Goal: Task Accomplishment & Management: Use online tool/utility

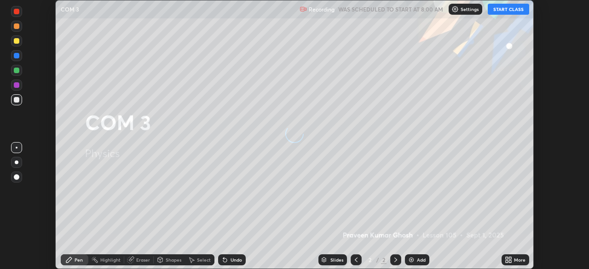
scroll to position [269, 589]
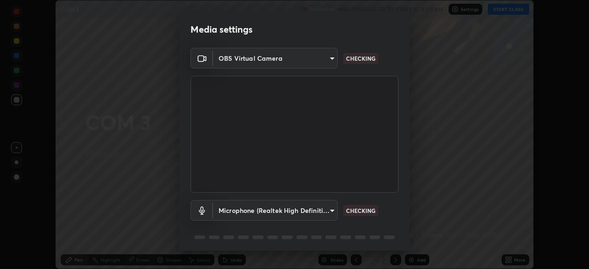
type input "ad6db9ec64aa91bb9d367053e8f3ae0092521a506c05523ccadca3fd020023ed"
type input "7b80235b4ebd2cfdcd00bebac1f1d889fd1e5e45b60eb60e9d309105b6515a8e"
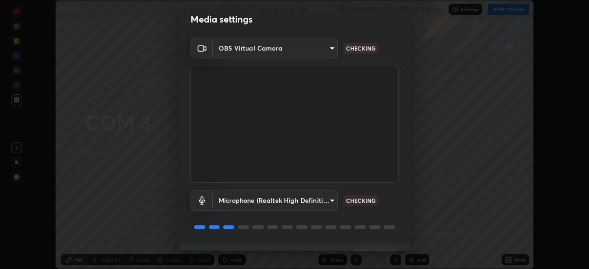
scroll to position [33, 0]
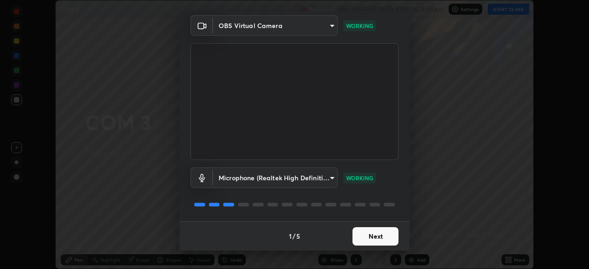
click at [370, 242] on button "Next" at bounding box center [375, 236] width 46 height 18
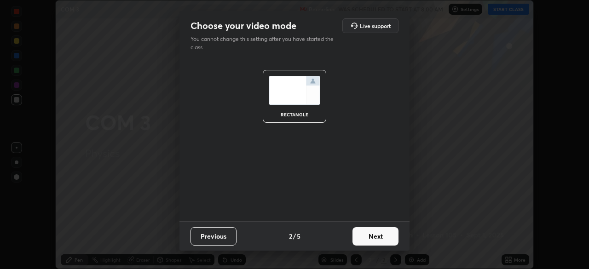
scroll to position [0, 0]
click at [373, 241] on button "Next" at bounding box center [375, 236] width 46 height 18
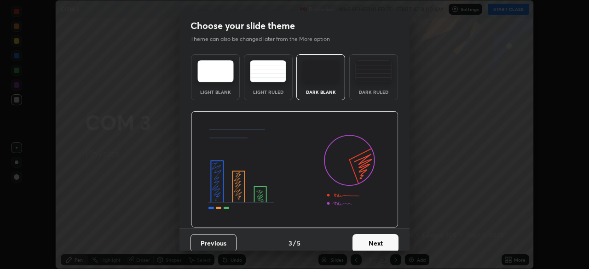
click at [374, 243] on button "Next" at bounding box center [375, 243] width 46 height 18
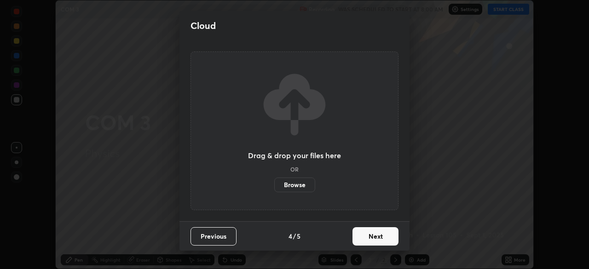
click at [373, 240] on button "Next" at bounding box center [375, 236] width 46 height 18
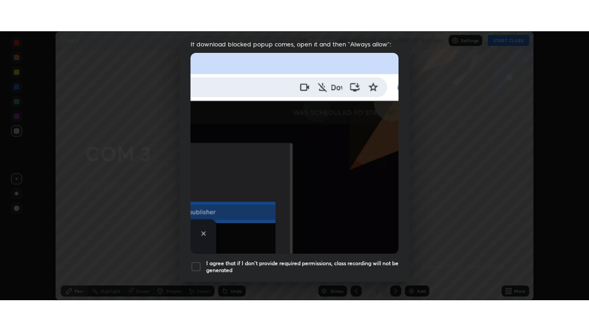
scroll to position [220, 0]
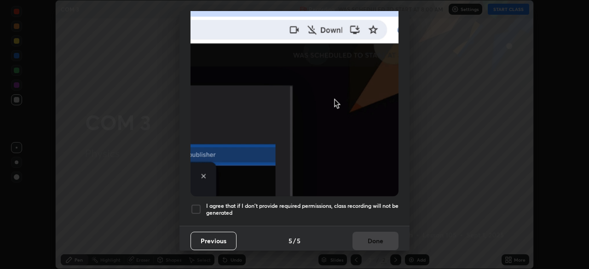
click at [199, 204] on div at bounding box center [195, 209] width 11 height 11
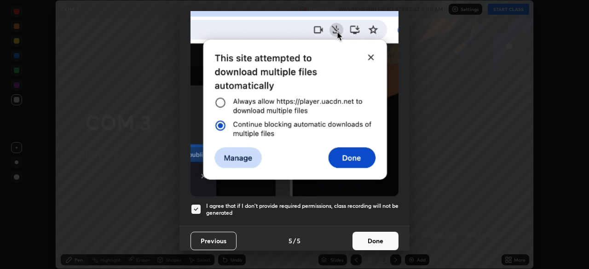
click at [369, 235] on button "Done" at bounding box center [375, 241] width 46 height 18
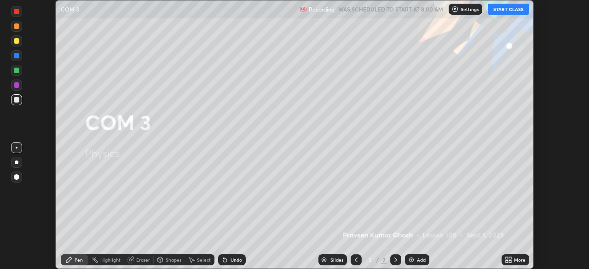
click at [417, 259] on div "Add" at bounding box center [421, 260] width 9 height 5
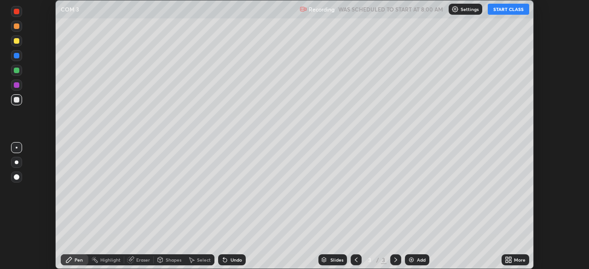
click at [507, 12] on button "START CLASS" at bounding box center [508, 9] width 41 height 11
click at [546, 220] on div "Setting up your live class" at bounding box center [294, 134] width 589 height 269
click at [423, 258] on div "Add" at bounding box center [421, 260] width 9 height 5
click at [355, 260] on icon at bounding box center [355, 259] width 7 height 7
click at [511, 259] on icon at bounding box center [510, 258] width 2 height 2
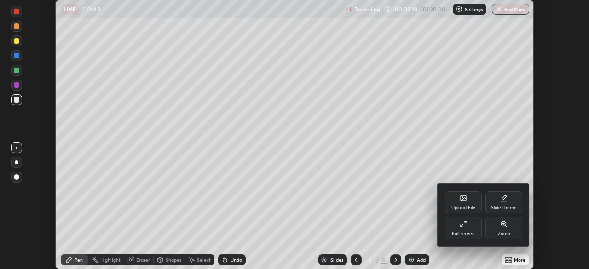
click at [462, 229] on div "Full screen" at bounding box center [463, 228] width 37 height 22
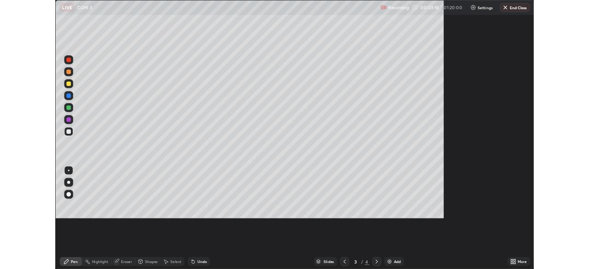
scroll to position [331, 589]
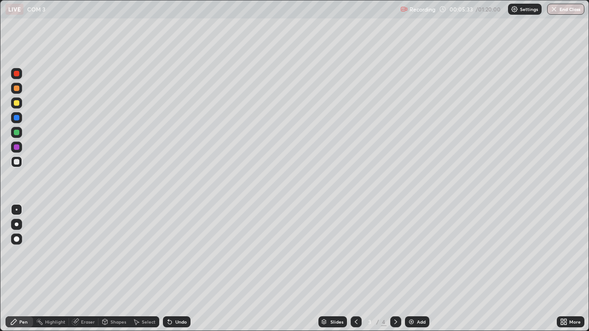
click at [16, 134] on div at bounding box center [17, 133] width 6 height 6
click at [83, 269] on div "Eraser" at bounding box center [88, 322] width 14 height 5
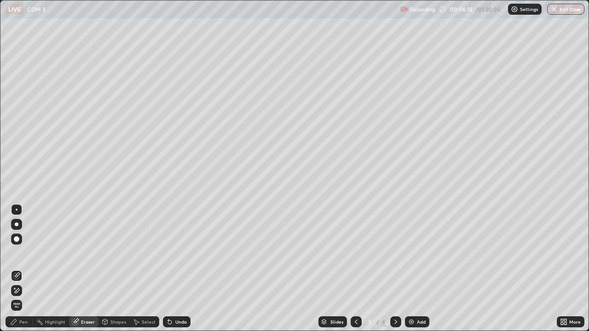
click at [24, 269] on div "Pen" at bounding box center [23, 322] width 8 height 5
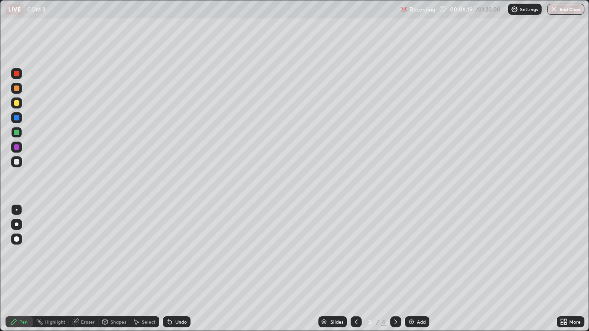
click at [16, 163] on div at bounding box center [17, 162] width 6 height 6
click at [16, 104] on div at bounding box center [17, 103] width 6 height 6
click at [421, 269] on div "Add" at bounding box center [421, 322] width 9 height 5
click at [356, 269] on icon at bounding box center [355, 321] width 7 height 7
click at [88, 269] on div "Eraser" at bounding box center [88, 322] width 14 height 5
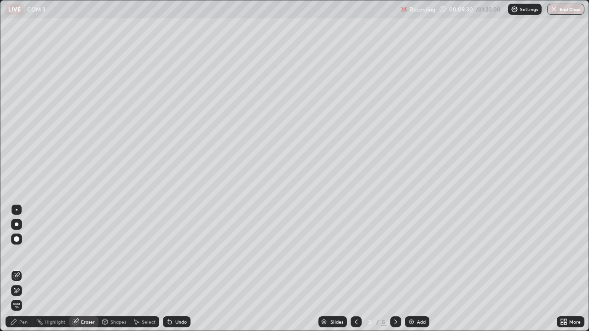
click at [22, 269] on div "Pen" at bounding box center [23, 322] width 8 height 5
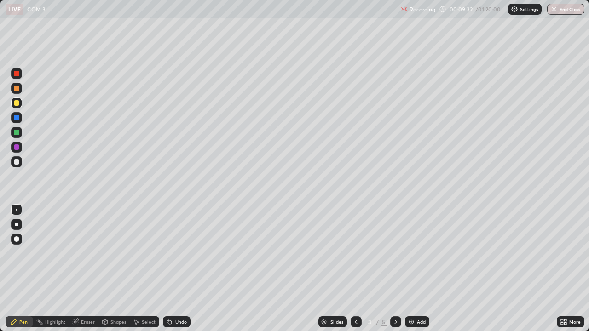
click at [18, 159] on div at bounding box center [16, 161] width 11 height 11
click at [426, 269] on div "Add" at bounding box center [417, 321] width 24 height 11
click at [18, 132] on div at bounding box center [17, 133] width 6 height 6
click at [16, 162] on div at bounding box center [17, 162] width 6 height 6
click at [16, 104] on div at bounding box center [17, 103] width 6 height 6
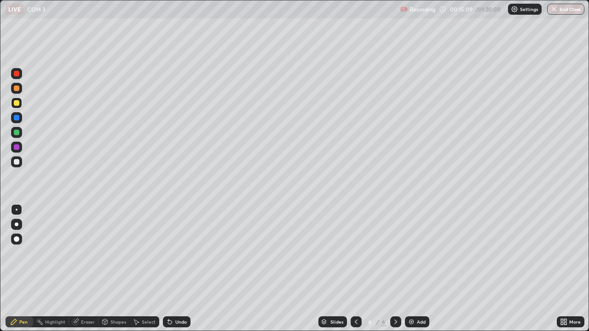
click at [84, 269] on div "Eraser" at bounding box center [88, 322] width 14 height 5
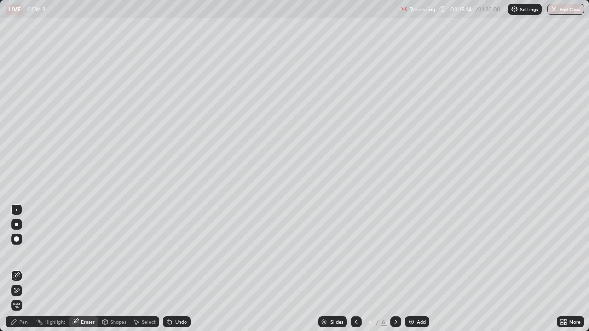
click at [23, 269] on div "Pen" at bounding box center [23, 322] width 8 height 5
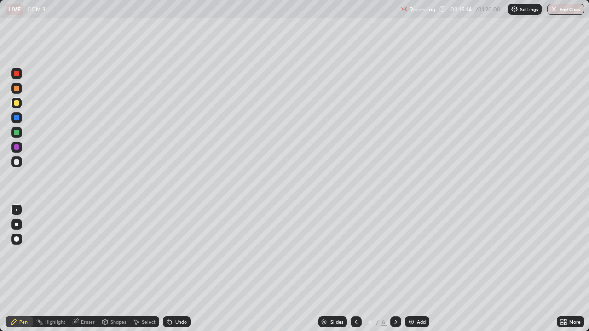
click at [19, 163] on div at bounding box center [17, 162] width 6 height 6
click at [17, 148] on div at bounding box center [17, 147] width 6 height 6
click at [17, 161] on div at bounding box center [17, 162] width 6 height 6
click at [301, 269] on button "Undo" at bounding box center [314, 297] width 27 height 11
click at [176, 269] on div "Undo" at bounding box center [181, 322] width 12 height 5
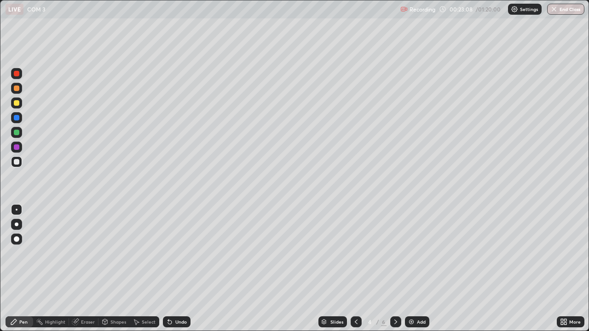
click at [88, 269] on div "Eraser" at bounding box center [88, 322] width 14 height 5
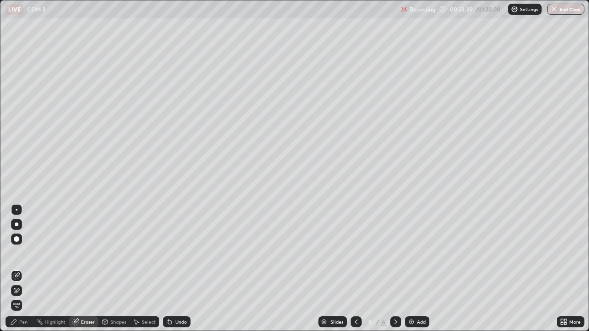
click at [22, 269] on div "Pen" at bounding box center [23, 322] width 8 height 5
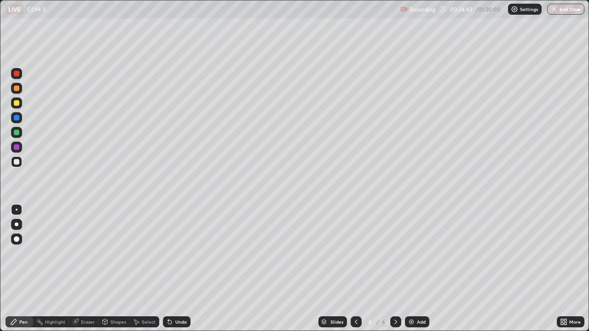
click at [171, 269] on icon at bounding box center [169, 321] width 7 height 7
click at [172, 269] on icon at bounding box center [169, 321] width 7 height 7
click at [178, 269] on div "Undo" at bounding box center [177, 321] width 28 height 11
click at [177, 269] on div "Undo" at bounding box center [177, 321] width 28 height 11
click at [21, 269] on div "Pen" at bounding box center [23, 322] width 8 height 5
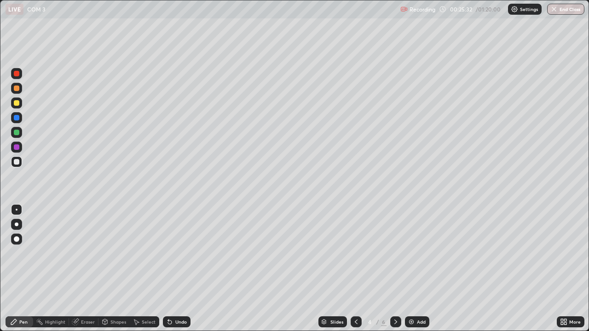
click at [16, 162] on div at bounding box center [17, 162] width 6 height 6
click at [178, 269] on div "Undo" at bounding box center [181, 322] width 12 height 5
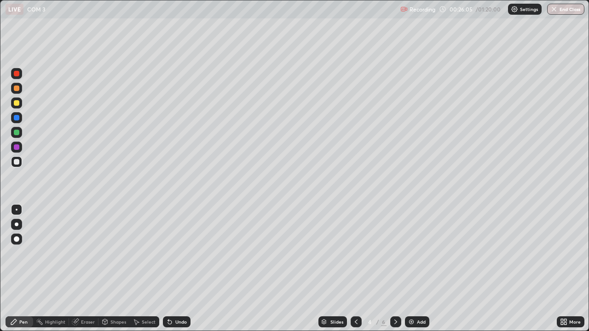
click at [87, 269] on div "Eraser" at bounding box center [88, 322] width 14 height 5
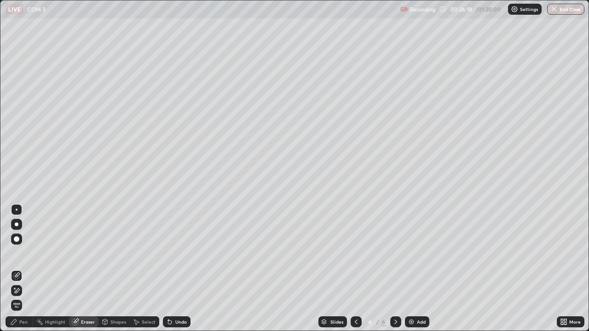
click at [27, 269] on div "Pen" at bounding box center [23, 322] width 8 height 5
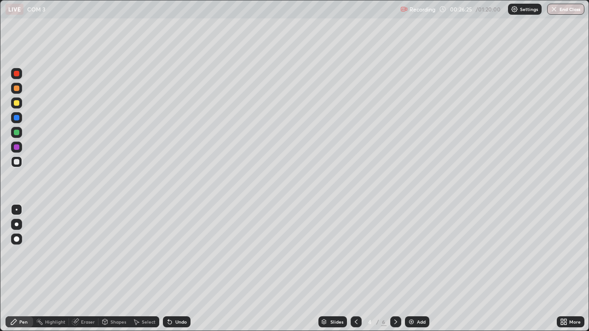
click at [355, 269] on icon at bounding box center [355, 321] width 7 height 7
click at [395, 269] on icon at bounding box center [395, 321] width 7 height 7
click at [16, 104] on div at bounding box center [17, 103] width 6 height 6
click at [421, 269] on div "Add" at bounding box center [421, 322] width 9 height 5
click at [15, 162] on div at bounding box center [17, 162] width 6 height 6
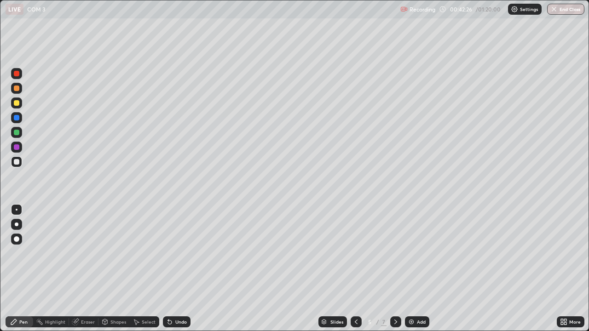
click at [17, 132] on div at bounding box center [17, 133] width 6 height 6
click at [88, 269] on div "Eraser" at bounding box center [83, 321] width 29 height 11
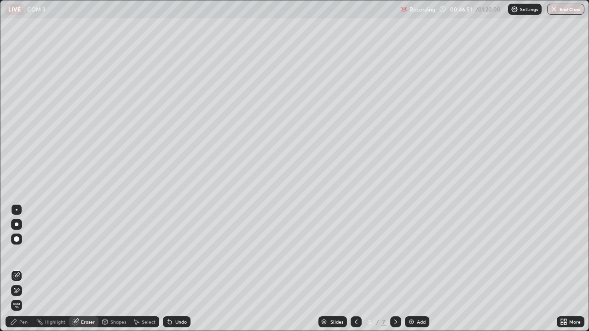
click at [26, 269] on div "Pen" at bounding box center [20, 321] width 28 height 11
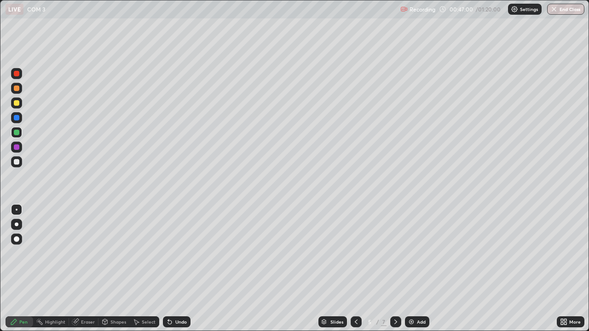
click at [355, 269] on icon at bounding box center [355, 321] width 7 height 7
click at [392, 269] on icon at bounding box center [395, 321] width 7 height 7
click at [423, 269] on div "Add" at bounding box center [421, 322] width 9 height 5
click at [178, 269] on div "Undo" at bounding box center [181, 322] width 12 height 5
click at [179, 269] on div "Undo" at bounding box center [181, 322] width 12 height 5
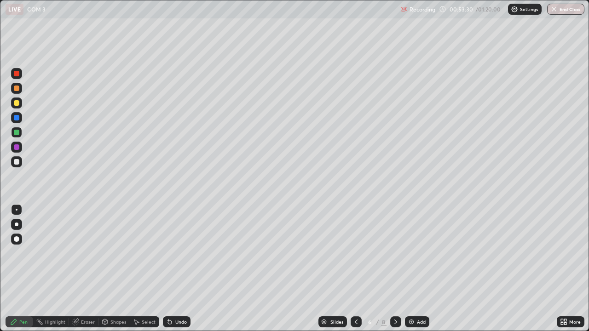
click at [15, 103] on div at bounding box center [17, 103] width 6 height 6
click at [420, 269] on div "Add" at bounding box center [421, 322] width 9 height 5
click at [16, 161] on div at bounding box center [17, 162] width 6 height 6
click at [16, 133] on div at bounding box center [17, 133] width 6 height 6
click at [17, 162] on div at bounding box center [17, 162] width 6 height 6
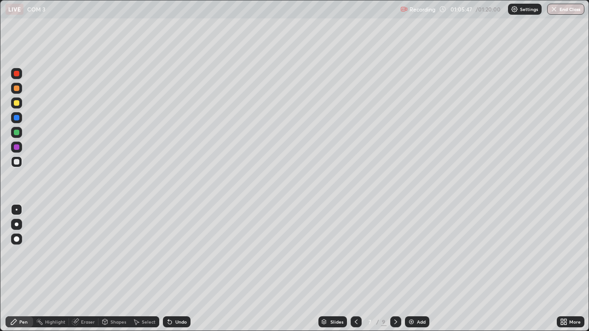
click at [14, 132] on div at bounding box center [17, 133] width 6 height 6
click at [17, 163] on div at bounding box center [17, 162] width 6 height 6
click at [17, 103] on div at bounding box center [17, 103] width 6 height 6
click at [17, 134] on div at bounding box center [17, 133] width 6 height 6
click at [18, 78] on div at bounding box center [16, 73] width 11 height 11
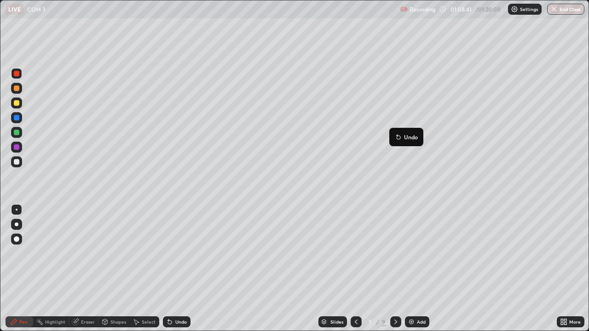
click at [418, 269] on div "Add" at bounding box center [421, 322] width 9 height 5
click at [16, 161] on div at bounding box center [17, 162] width 6 height 6
click at [16, 88] on div at bounding box center [17, 89] width 6 height 6
click at [19, 134] on div at bounding box center [16, 132] width 11 height 11
click at [92, 269] on div "Eraser" at bounding box center [88, 322] width 14 height 5
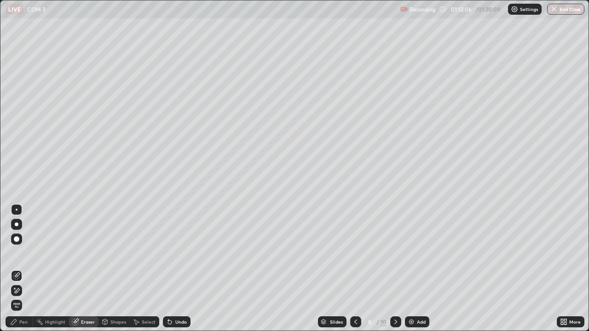
click at [29, 269] on div "Pen" at bounding box center [20, 321] width 28 height 11
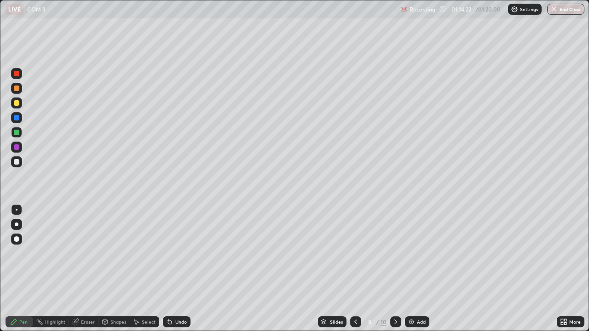
click at [19, 119] on div at bounding box center [17, 118] width 6 height 6
click at [17, 105] on div at bounding box center [17, 103] width 6 height 6
click at [17, 117] on div at bounding box center [17, 118] width 6 height 6
click at [19, 92] on div at bounding box center [16, 88] width 11 height 11
click at [570, 11] on button "End Class" at bounding box center [566, 9] width 36 height 11
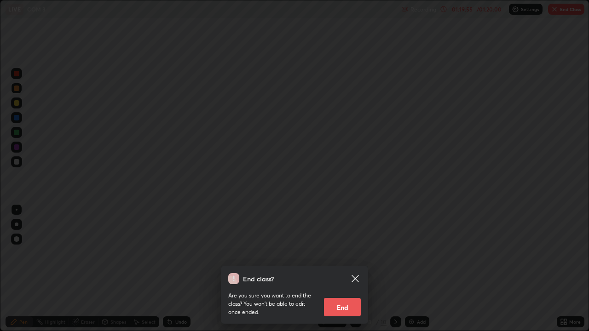
click at [345, 269] on button "End" at bounding box center [342, 307] width 37 height 18
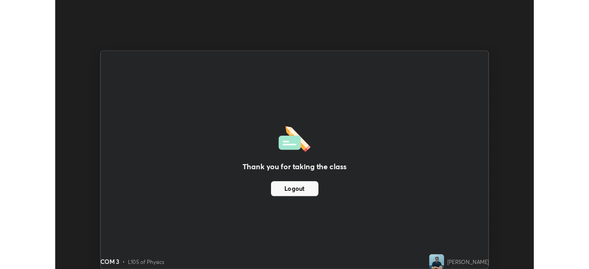
scroll to position [45731, 45411]
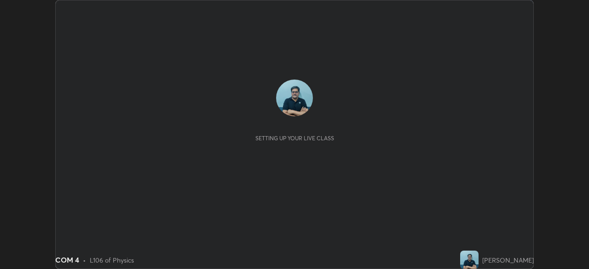
scroll to position [269, 588]
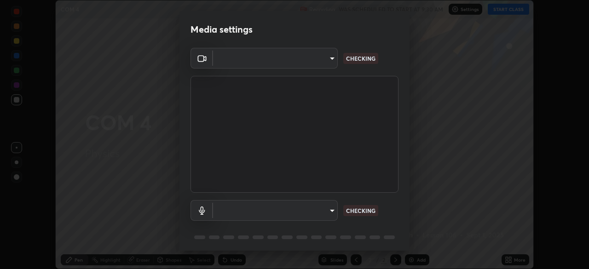
type input "ad6db9ec64aa91bb9d367053e8f3ae0092521a506c05523ccadca3fd020023ed"
type input "7b80235b4ebd2cfdcd00bebac1f1d889fd1e5e45b60eb60e9d309105b6515a8e"
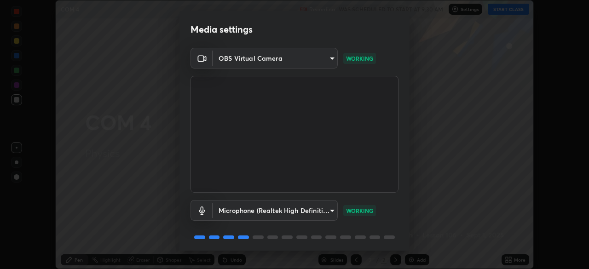
scroll to position [33, 0]
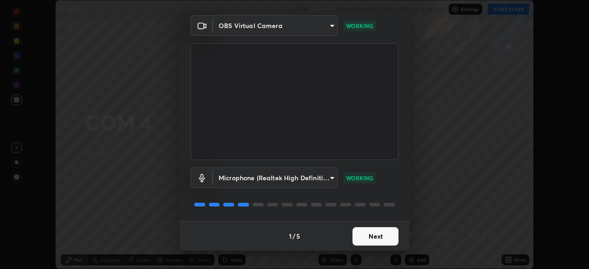
click at [379, 236] on button "Next" at bounding box center [375, 236] width 46 height 18
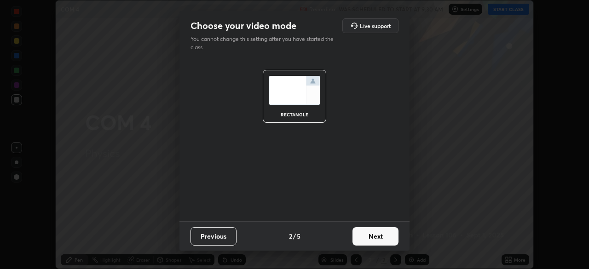
scroll to position [0, 0]
click at [380, 236] on button "Next" at bounding box center [375, 236] width 46 height 18
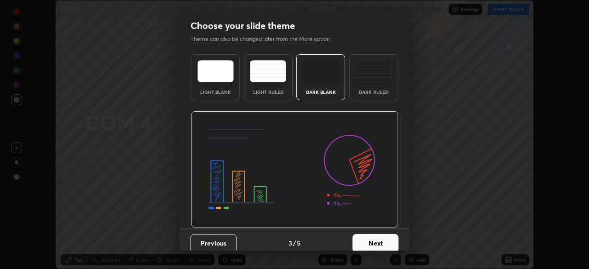
click at [379, 240] on button "Next" at bounding box center [375, 243] width 46 height 18
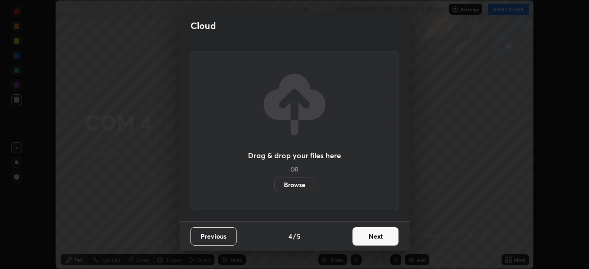
click at [378, 238] on button "Next" at bounding box center [375, 236] width 46 height 18
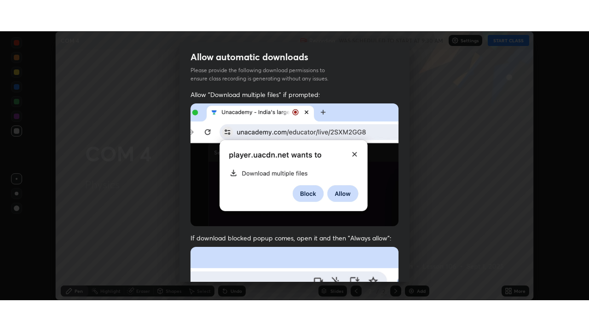
scroll to position [220, 0]
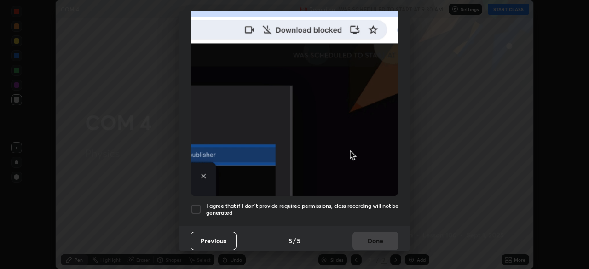
click at [193, 204] on div at bounding box center [195, 209] width 11 height 11
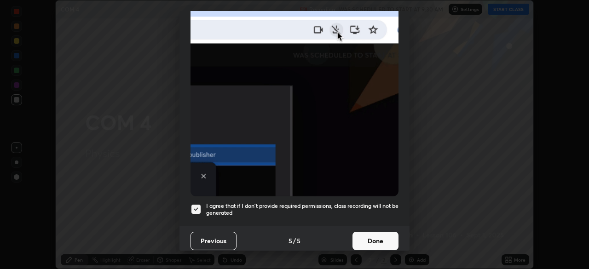
click at [375, 236] on button "Done" at bounding box center [375, 241] width 46 height 18
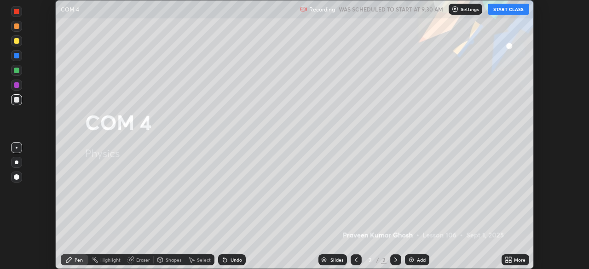
click at [510, 12] on button "START CLASS" at bounding box center [508, 9] width 41 height 11
click at [419, 265] on div "Add" at bounding box center [417, 259] width 24 height 11
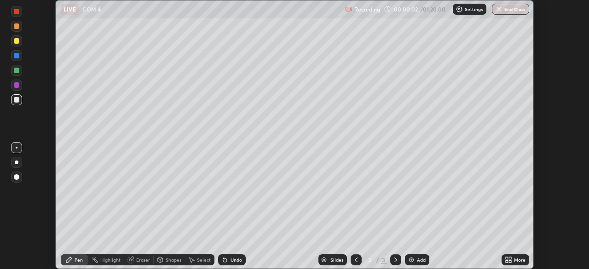
click at [510, 261] on icon at bounding box center [510, 261] width 2 height 2
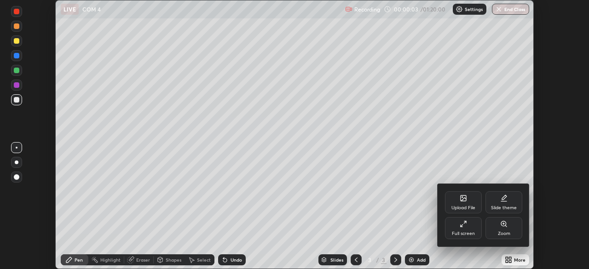
click at [469, 225] on div "Full screen" at bounding box center [463, 228] width 37 height 22
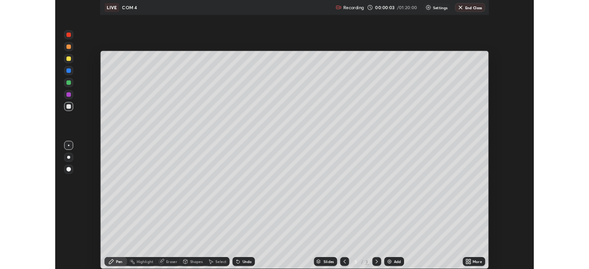
scroll to position [331, 589]
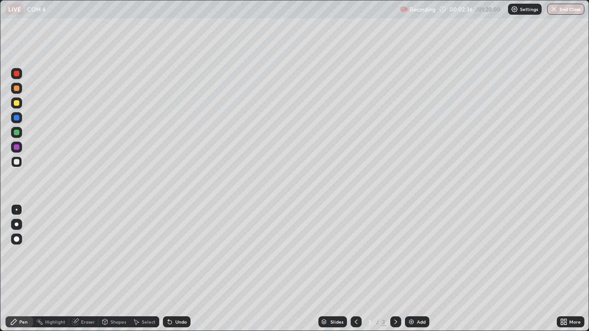
click at [177, 269] on div "Undo" at bounding box center [177, 321] width 28 height 11
click at [178, 269] on div "Undo" at bounding box center [177, 321] width 28 height 11
click at [178, 269] on div "Undo" at bounding box center [181, 322] width 12 height 5
click at [179, 269] on div "Undo" at bounding box center [181, 322] width 12 height 5
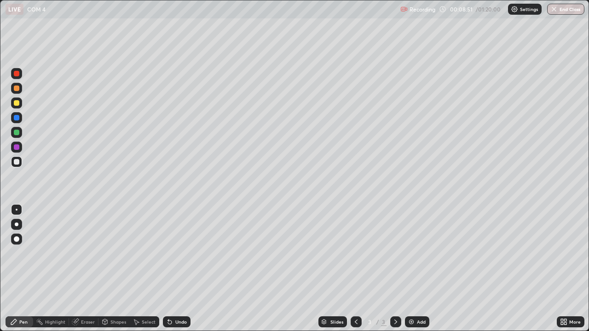
click at [424, 269] on div "Add" at bounding box center [421, 322] width 9 height 5
click at [16, 164] on div at bounding box center [17, 162] width 6 height 6
click at [17, 134] on div at bounding box center [17, 133] width 6 height 6
click at [17, 103] on div at bounding box center [17, 103] width 6 height 6
click at [16, 88] on div at bounding box center [17, 89] width 6 height 6
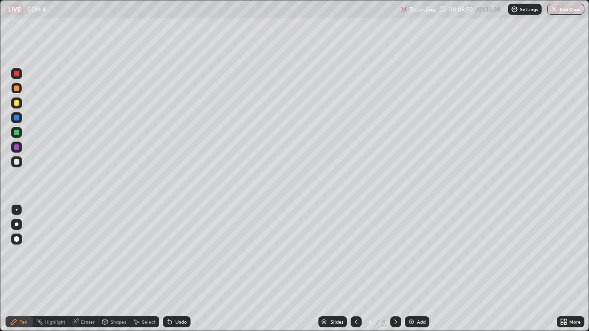
click at [17, 132] on div at bounding box center [17, 133] width 6 height 6
click at [17, 147] on div at bounding box center [17, 147] width 6 height 6
click at [15, 160] on div at bounding box center [17, 162] width 6 height 6
click at [16, 161] on div at bounding box center [17, 162] width 6 height 6
click at [356, 269] on icon at bounding box center [356, 322] width 3 height 5
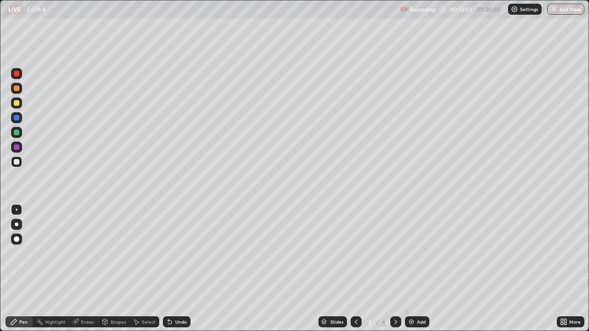
click at [396, 269] on icon at bounding box center [395, 321] width 7 height 7
click at [355, 269] on icon at bounding box center [355, 321] width 7 height 7
click at [395, 269] on icon at bounding box center [395, 321] width 7 height 7
click at [87, 269] on div "Eraser" at bounding box center [88, 322] width 14 height 5
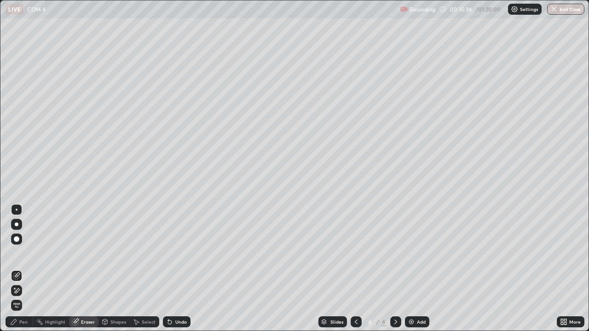
click at [23, 269] on div "Pen" at bounding box center [23, 322] width 8 height 5
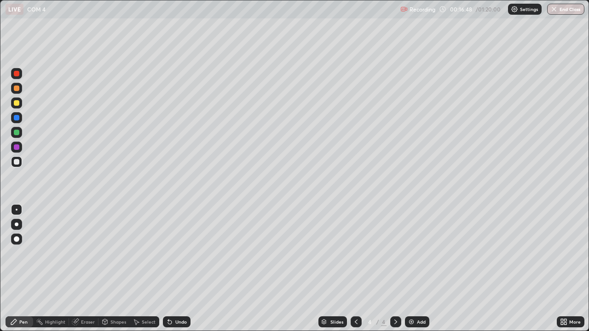
click at [178, 269] on div "Undo" at bounding box center [181, 322] width 12 height 5
click at [181, 269] on div "Undo" at bounding box center [181, 322] width 12 height 5
click at [424, 269] on div "Add" at bounding box center [421, 322] width 9 height 5
click at [175, 269] on div "Undo" at bounding box center [181, 322] width 12 height 5
click at [178, 269] on div "Undo" at bounding box center [181, 322] width 12 height 5
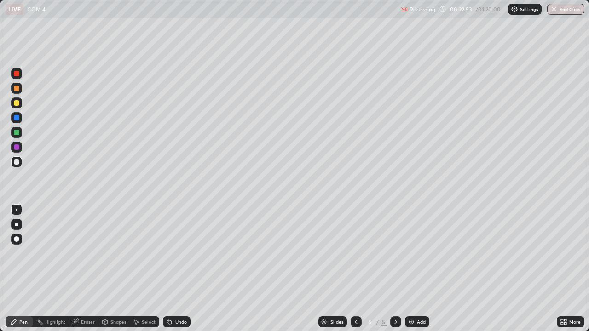
click at [178, 269] on div "Undo" at bounding box center [177, 321] width 28 height 11
click at [177, 269] on div "Undo" at bounding box center [181, 322] width 12 height 5
click at [424, 269] on div "Add" at bounding box center [421, 322] width 9 height 5
click at [17, 104] on div at bounding box center [17, 103] width 6 height 6
click at [181, 269] on div "Undo" at bounding box center [181, 322] width 12 height 5
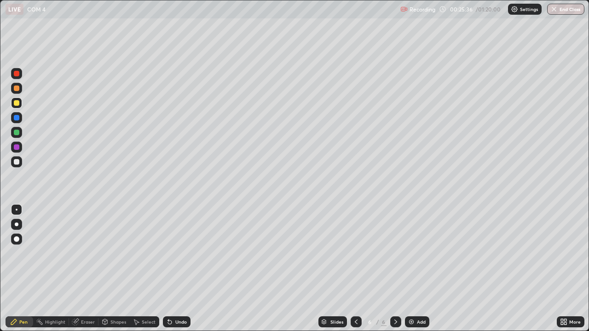
click at [175, 269] on div "Undo" at bounding box center [181, 322] width 12 height 5
click at [179, 269] on div "Undo" at bounding box center [181, 322] width 12 height 5
click at [18, 132] on div at bounding box center [17, 133] width 6 height 6
click at [17, 89] on div at bounding box center [17, 89] width 6 height 6
click at [418, 269] on div "Add" at bounding box center [421, 322] width 9 height 5
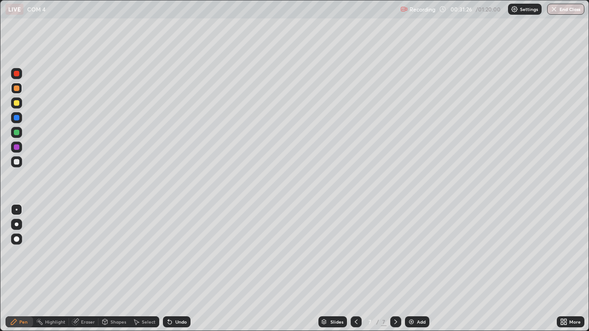
click at [178, 269] on div "Undo" at bounding box center [181, 322] width 12 height 5
click at [85, 269] on div "Eraser" at bounding box center [88, 322] width 14 height 5
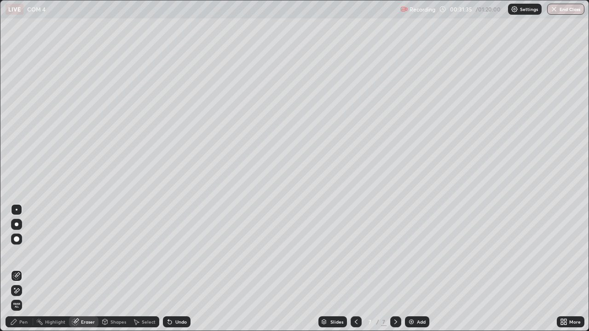
click at [23, 269] on div "Pen" at bounding box center [23, 322] width 8 height 5
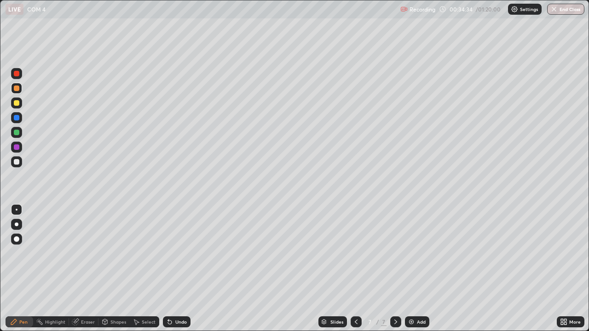
click at [422, 269] on div "Add" at bounding box center [421, 322] width 9 height 5
click at [17, 104] on div at bounding box center [17, 103] width 6 height 6
click at [14, 104] on div at bounding box center [17, 103] width 6 height 6
click at [17, 89] on div at bounding box center [17, 89] width 6 height 6
click at [16, 162] on div at bounding box center [17, 162] width 6 height 6
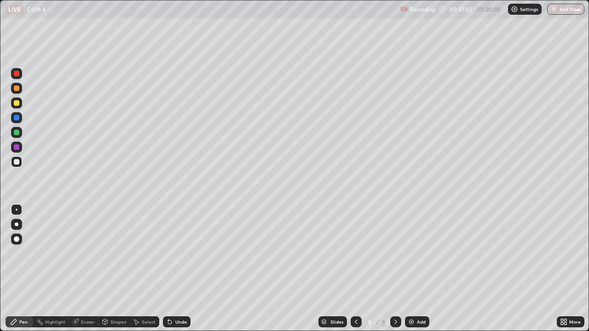
click at [86, 269] on div "Eraser" at bounding box center [88, 322] width 14 height 5
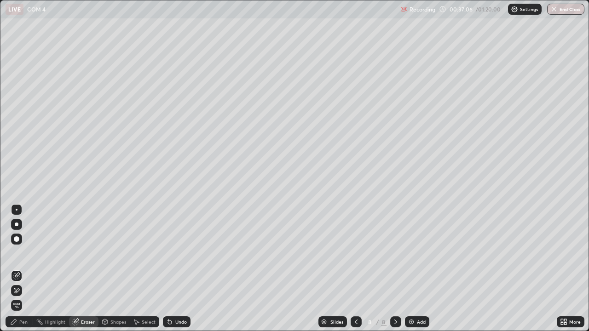
click at [23, 269] on div "Pen" at bounding box center [23, 322] width 8 height 5
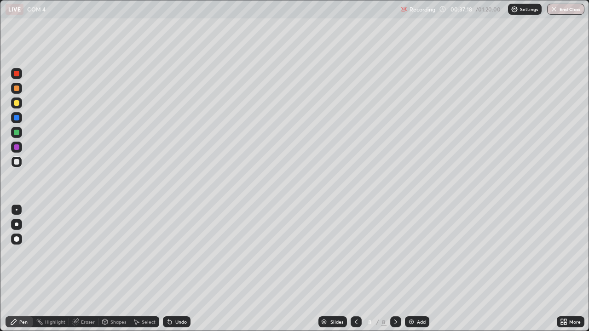
click at [16, 161] on div at bounding box center [17, 162] width 6 height 6
click at [419, 269] on div "Add" at bounding box center [421, 322] width 9 height 5
click at [18, 163] on div at bounding box center [17, 162] width 6 height 6
click at [15, 163] on div at bounding box center [17, 162] width 6 height 6
click at [180, 269] on div "Undo" at bounding box center [181, 322] width 12 height 5
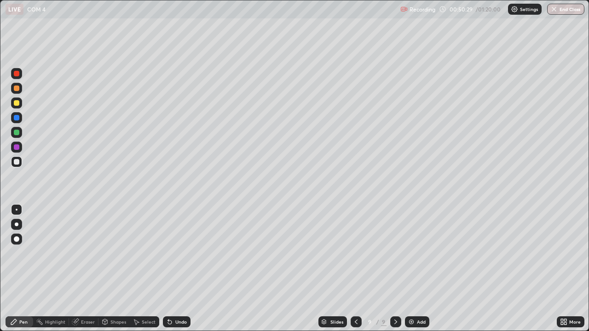
click at [16, 102] on div at bounding box center [17, 103] width 6 height 6
click at [16, 163] on div at bounding box center [17, 162] width 6 height 6
click at [87, 269] on div "Eraser" at bounding box center [88, 322] width 14 height 5
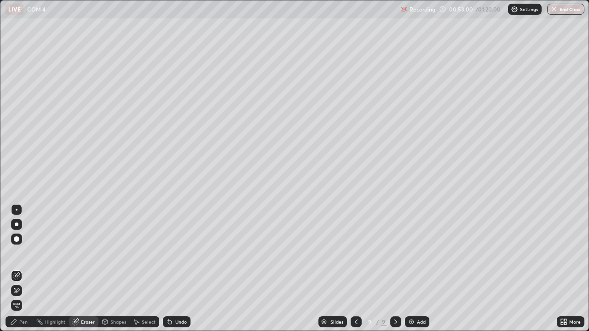
click at [25, 269] on div "Pen" at bounding box center [23, 322] width 8 height 5
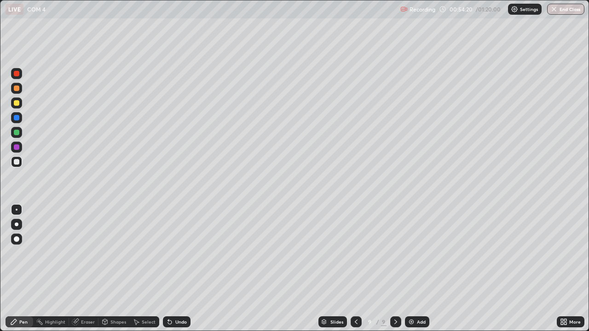
click at [15, 106] on div at bounding box center [16, 103] width 11 height 11
click at [21, 167] on div at bounding box center [16, 162] width 11 height 15
click at [415, 269] on div "Add" at bounding box center [417, 321] width 24 height 11
click at [17, 133] on div at bounding box center [17, 133] width 6 height 6
click at [148, 269] on div "Select" at bounding box center [149, 322] width 14 height 5
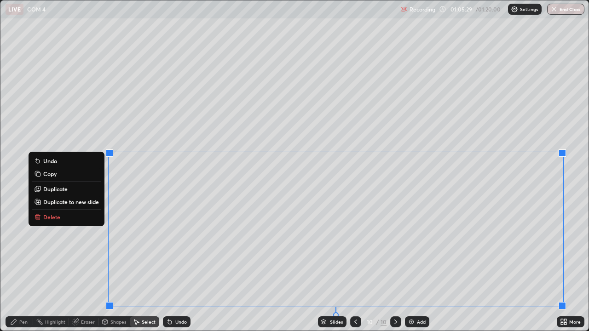
click at [50, 217] on p "Delete" at bounding box center [51, 216] width 17 height 7
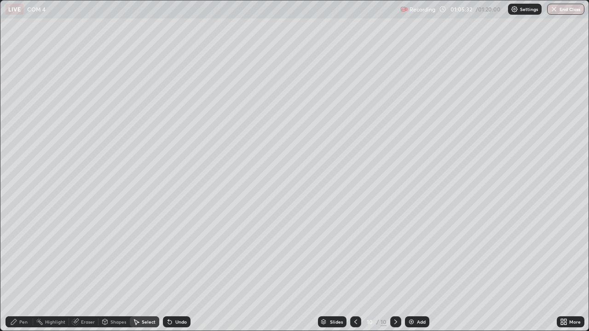
click at [23, 269] on div "Pen" at bounding box center [20, 321] width 28 height 11
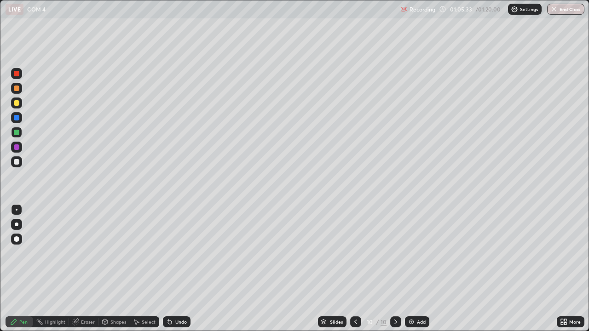
click at [18, 164] on div at bounding box center [17, 162] width 6 height 6
click at [179, 269] on div "Undo" at bounding box center [181, 322] width 12 height 5
click at [178, 269] on div "Undo" at bounding box center [181, 322] width 12 height 5
click at [17, 102] on div at bounding box center [17, 103] width 6 height 6
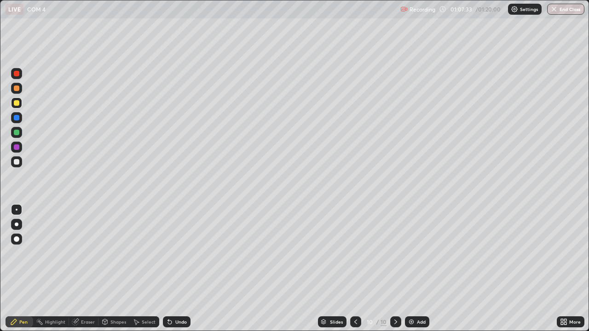
click at [177, 269] on div "Undo" at bounding box center [181, 322] width 12 height 5
click at [175, 269] on div "Undo" at bounding box center [181, 322] width 12 height 5
click at [88, 269] on div "Eraser" at bounding box center [88, 322] width 14 height 5
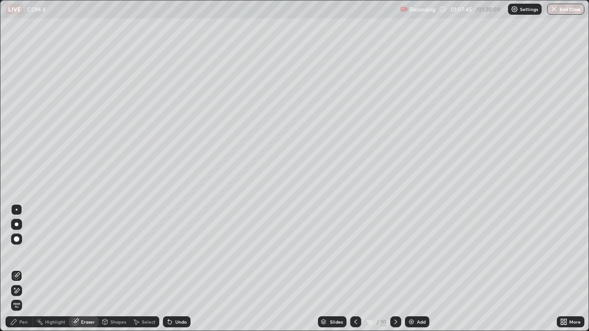
click at [26, 269] on div "Pen" at bounding box center [23, 322] width 8 height 5
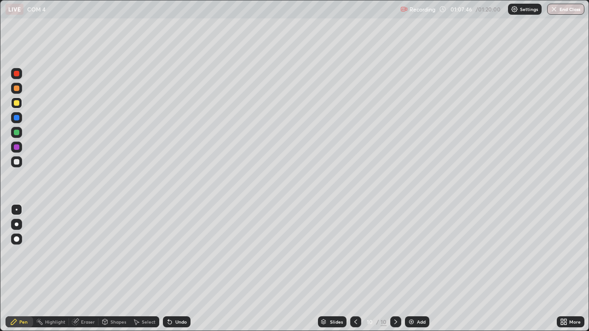
click at [17, 132] on div at bounding box center [17, 133] width 6 height 6
click at [91, 269] on div "Eraser" at bounding box center [88, 322] width 14 height 5
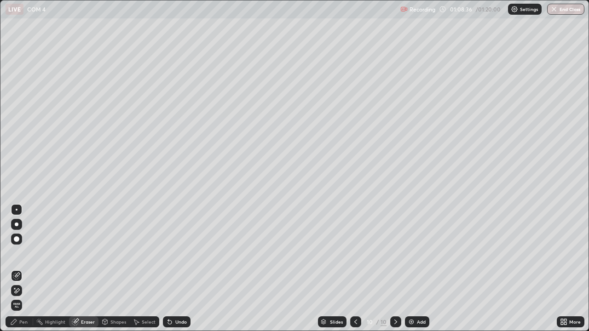
click at [26, 269] on div "Pen" at bounding box center [23, 322] width 8 height 5
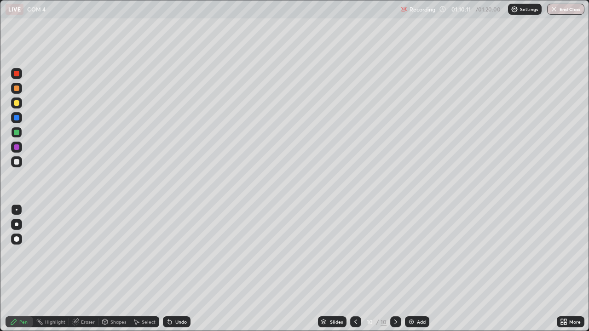
click at [18, 164] on div at bounding box center [17, 162] width 6 height 6
click at [419, 269] on div "Add" at bounding box center [417, 321] width 24 height 11
click at [355, 269] on icon at bounding box center [356, 322] width 3 height 5
click at [417, 269] on div "Add" at bounding box center [421, 322] width 9 height 5
click at [178, 269] on div "Undo" at bounding box center [181, 322] width 12 height 5
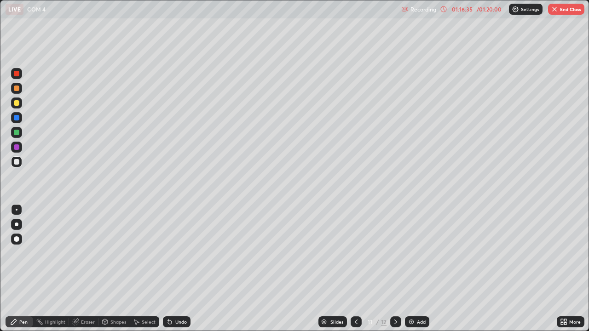
click at [87, 269] on div "Eraser" at bounding box center [88, 322] width 14 height 5
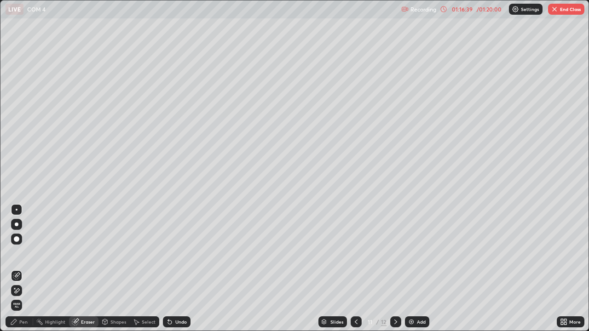
click at [23, 269] on div "Pen" at bounding box center [23, 322] width 8 height 5
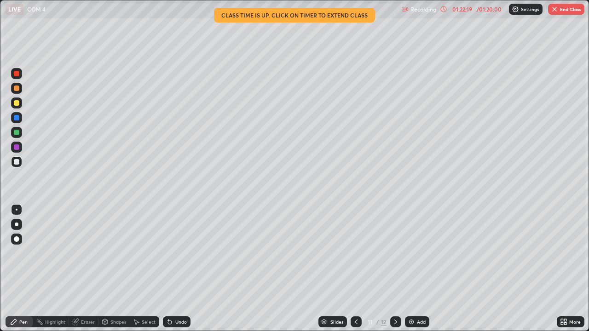
click at [569, 11] on button "End Class" at bounding box center [566, 9] width 36 height 11
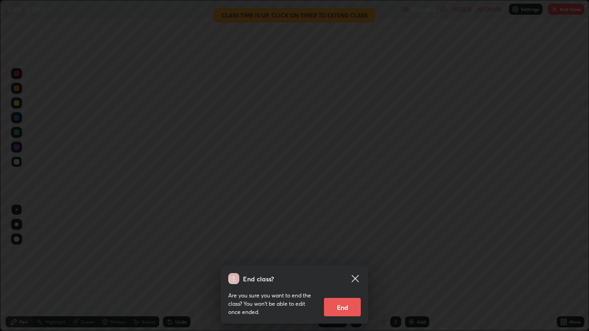
click at [348, 269] on button "End" at bounding box center [342, 307] width 37 height 18
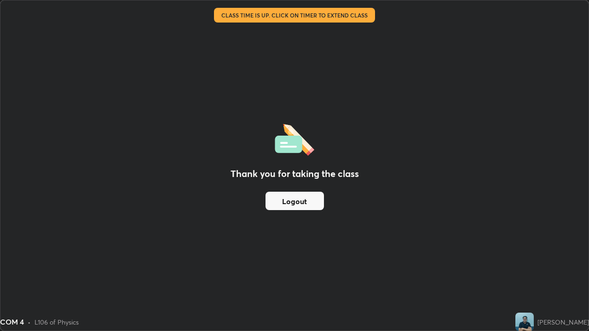
click at [309, 201] on button "Logout" at bounding box center [294, 201] width 58 height 18
click at [277, 199] on button "Logout" at bounding box center [294, 201] width 58 height 18
click at [307, 197] on button "Logout" at bounding box center [294, 201] width 58 height 18
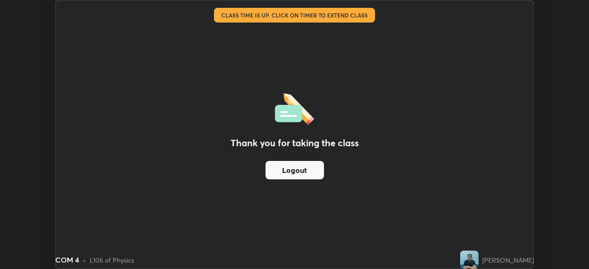
scroll to position [45731, 45411]
click at [299, 169] on button "Logout" at bounding box center [294, 170] width 58 height 18
